Goal: Browse casually

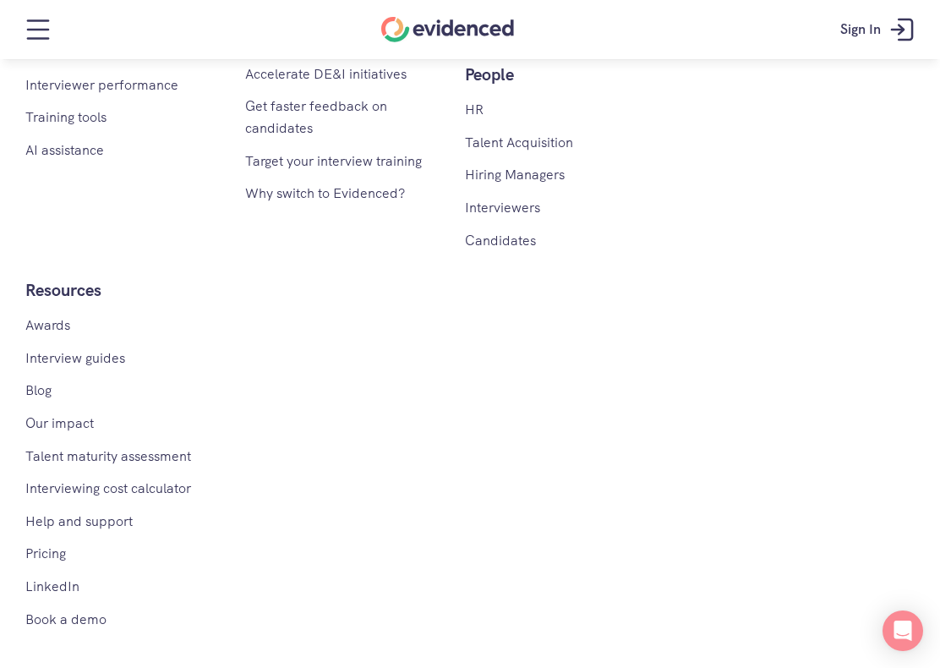
scroll to position [10767, 0]
